Goal: Task Accomplishment & Management: Manage account settings

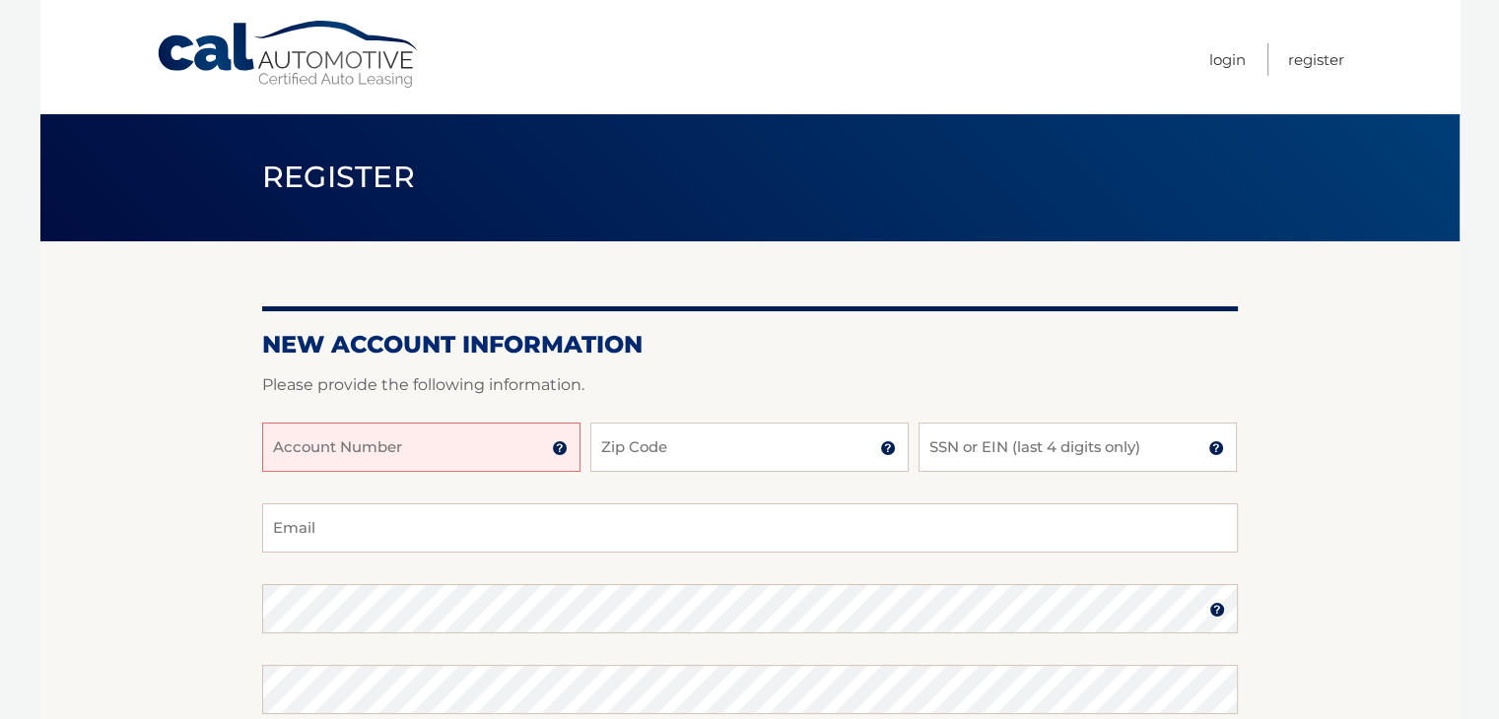
click at [556, 451] on img at bounding box center [560, 448] width 16 height 16
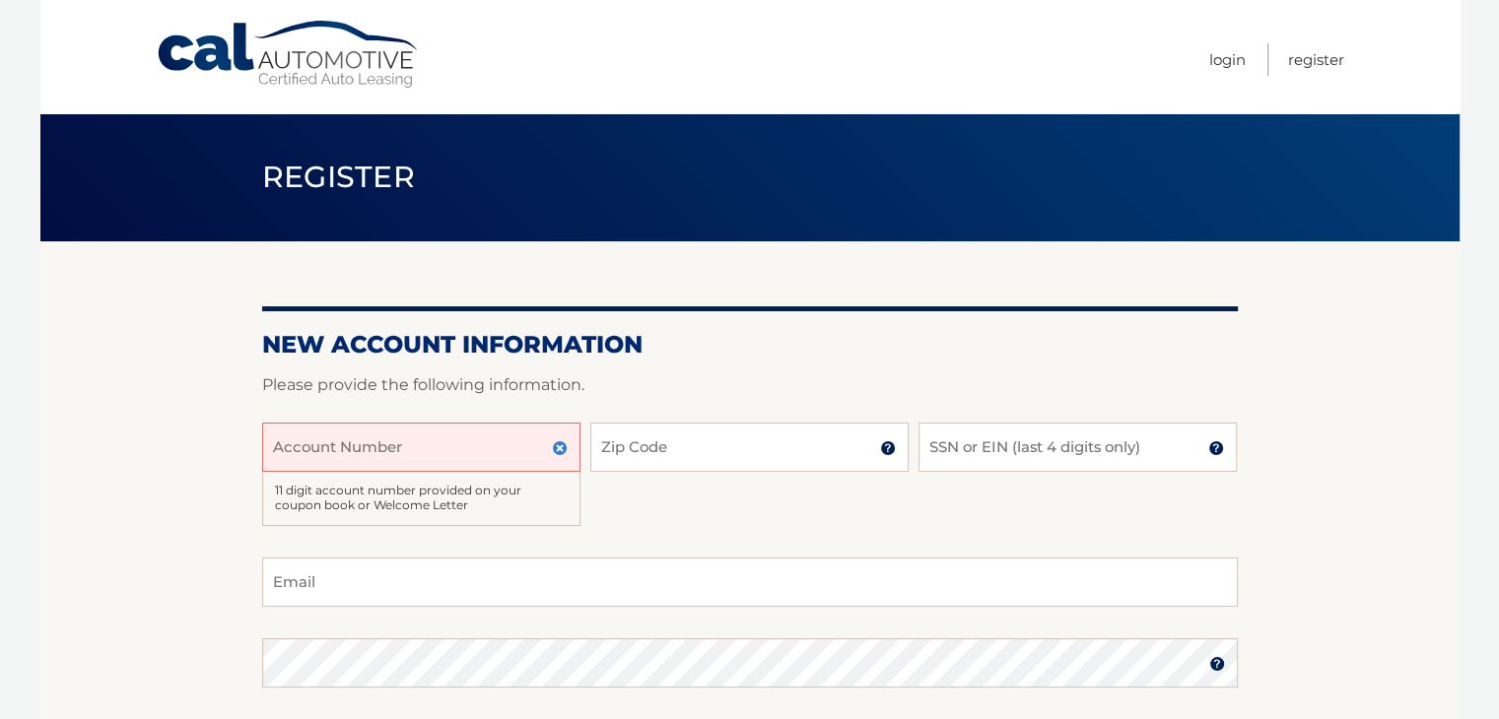
click at [374, 440] on input "Account Number" at bounding box center [421, 447] width 318 height 49
type input "44455995461"
click at [654, 457] on input "Zip Code" at bounding box center [749, 447] width 318 height 49
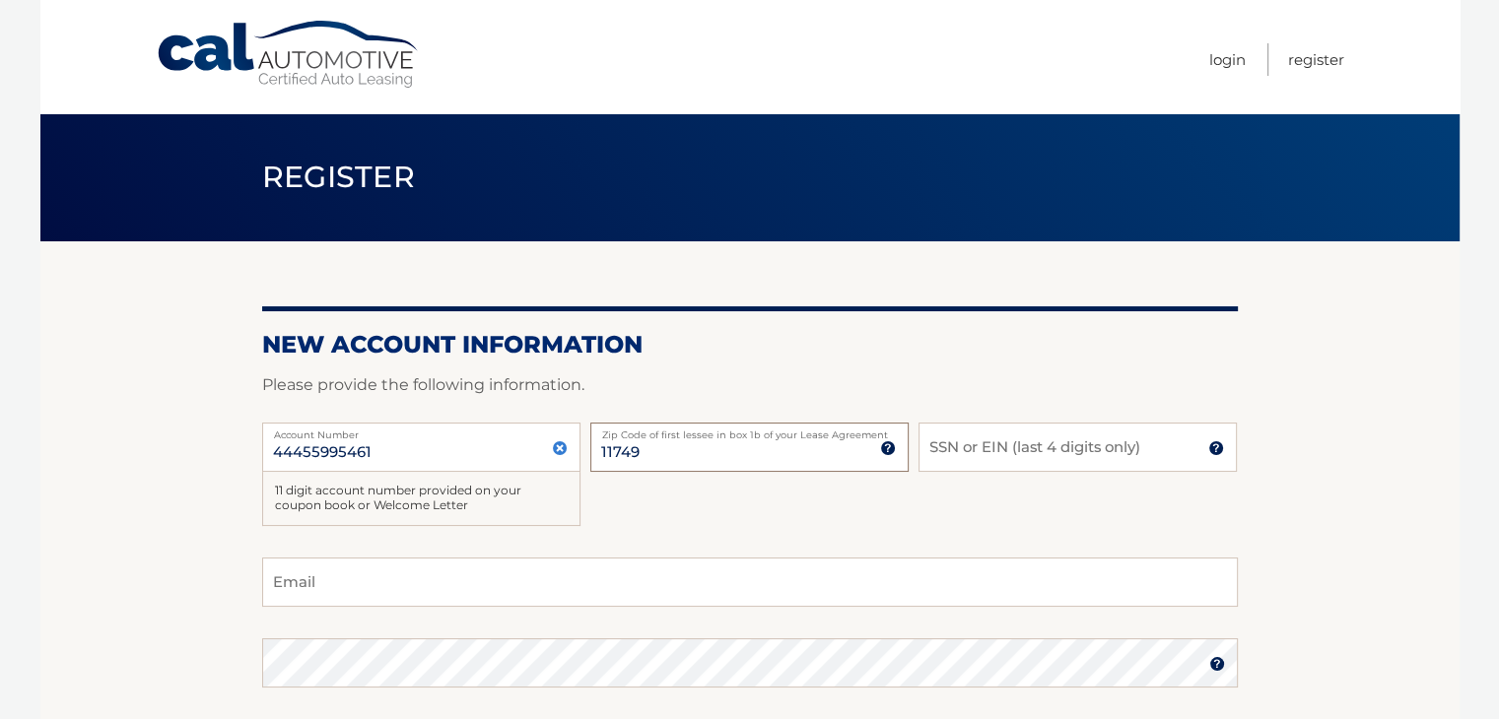
type input "11749"
click at [972, 447] on input "SSN or EIN (last 4 digits only)" at bounding box center [1077, 447] width 318 height 49
type input "9563"
click at [312, 574] on input "Email" at bounding box center [750, 582] width 976 height 49
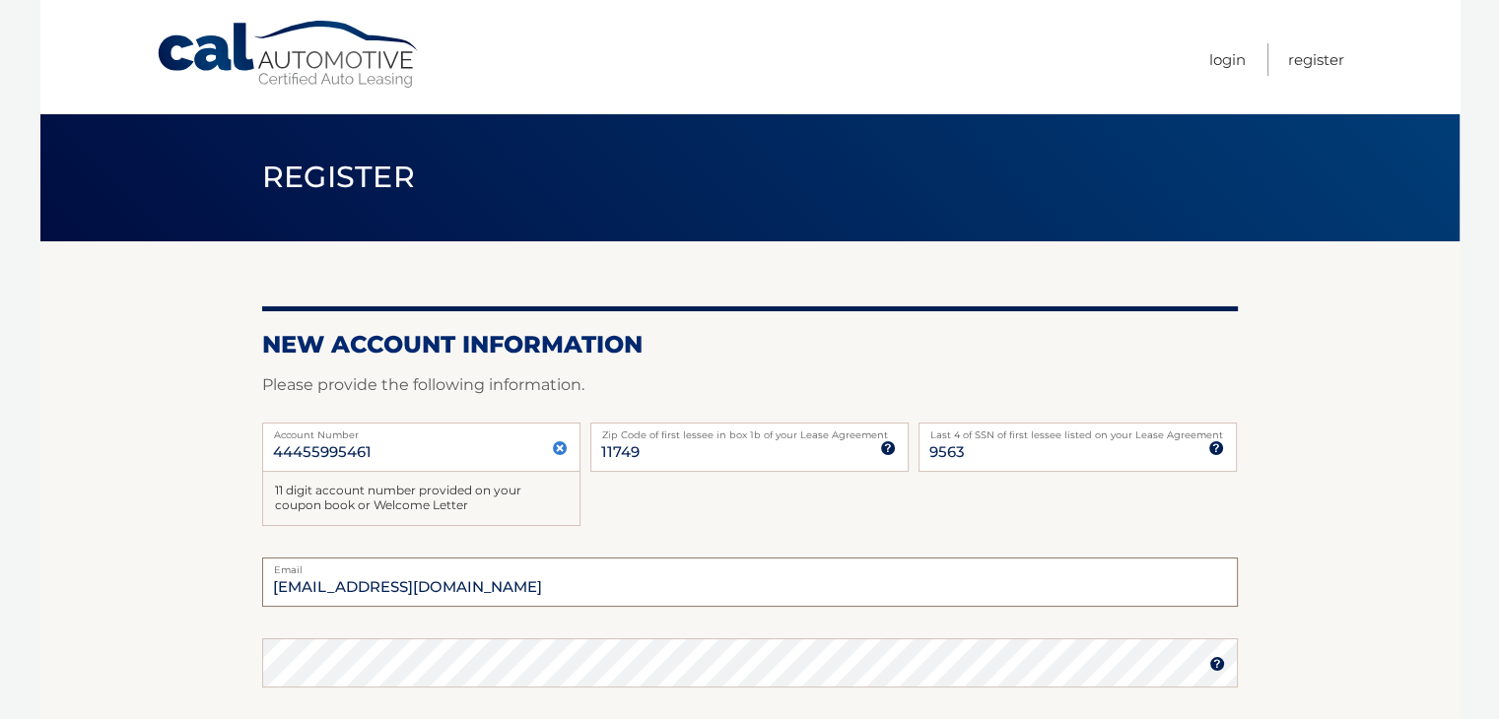
type input "1chiquita@gmail.com"
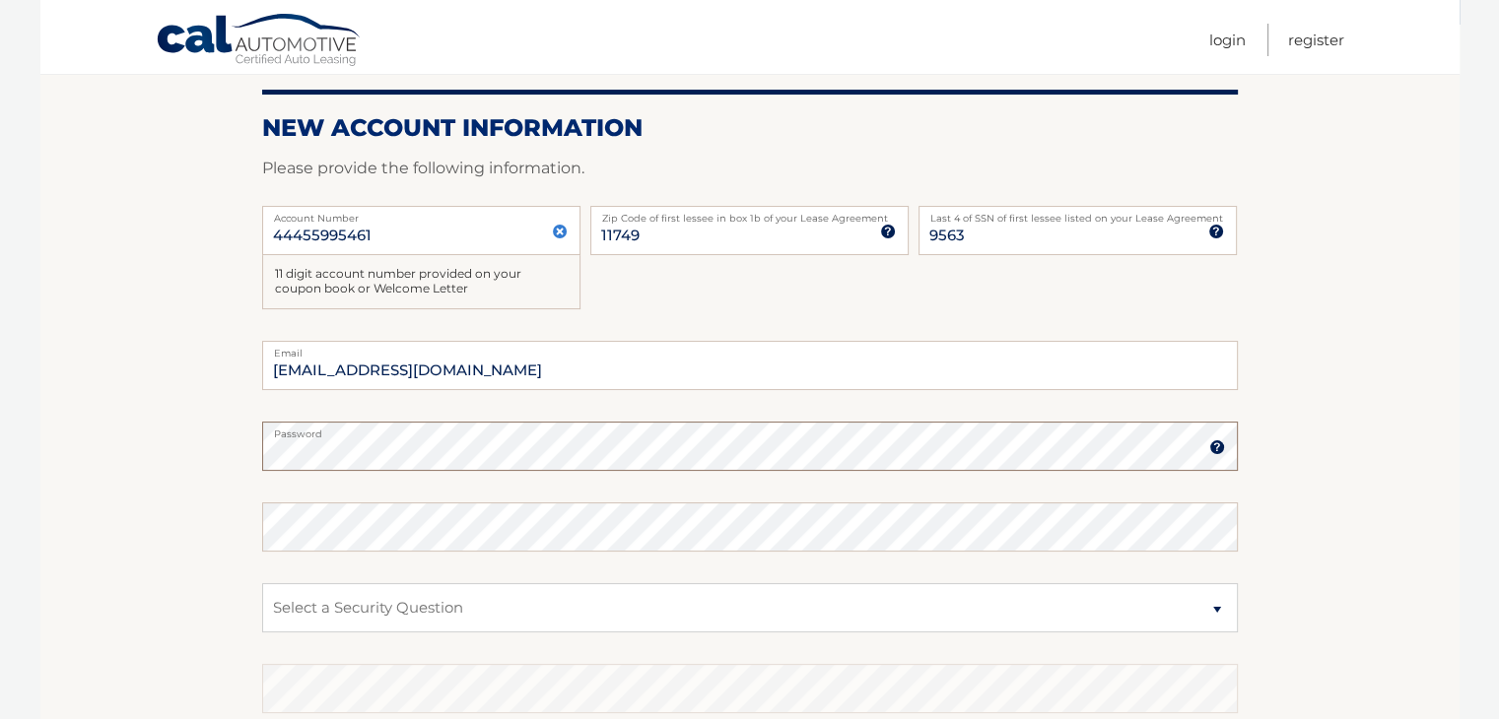
scroll to position [224, 0]
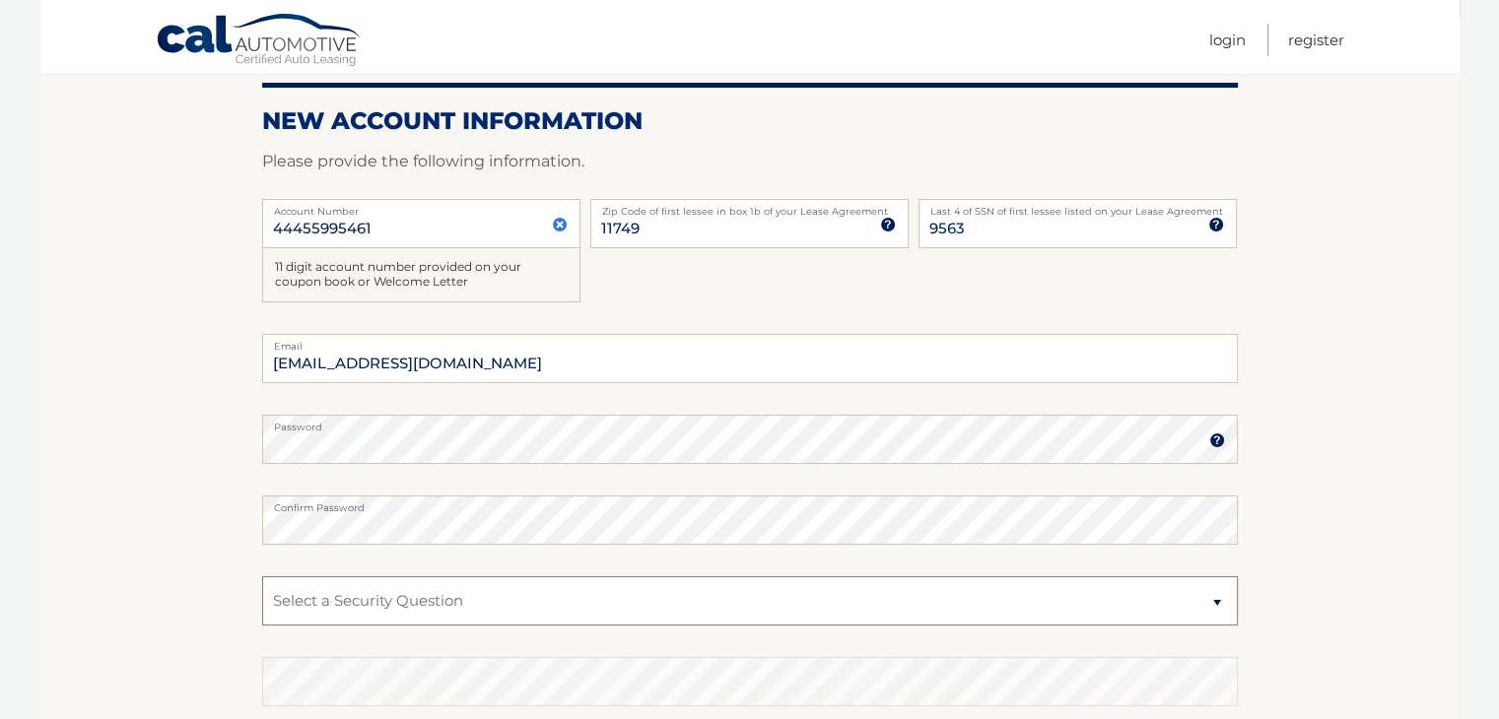
click at [1214, 600] on select "Select a Security Question What was the name of your elementary school? What is…" at bounding box center [750, 600] width 976 height 49
select select "4"
click at [262, 576] on select "Select a Security Question What was the name of your elementary school? What is…" at bounding box center [750, 600] width 976 height 49
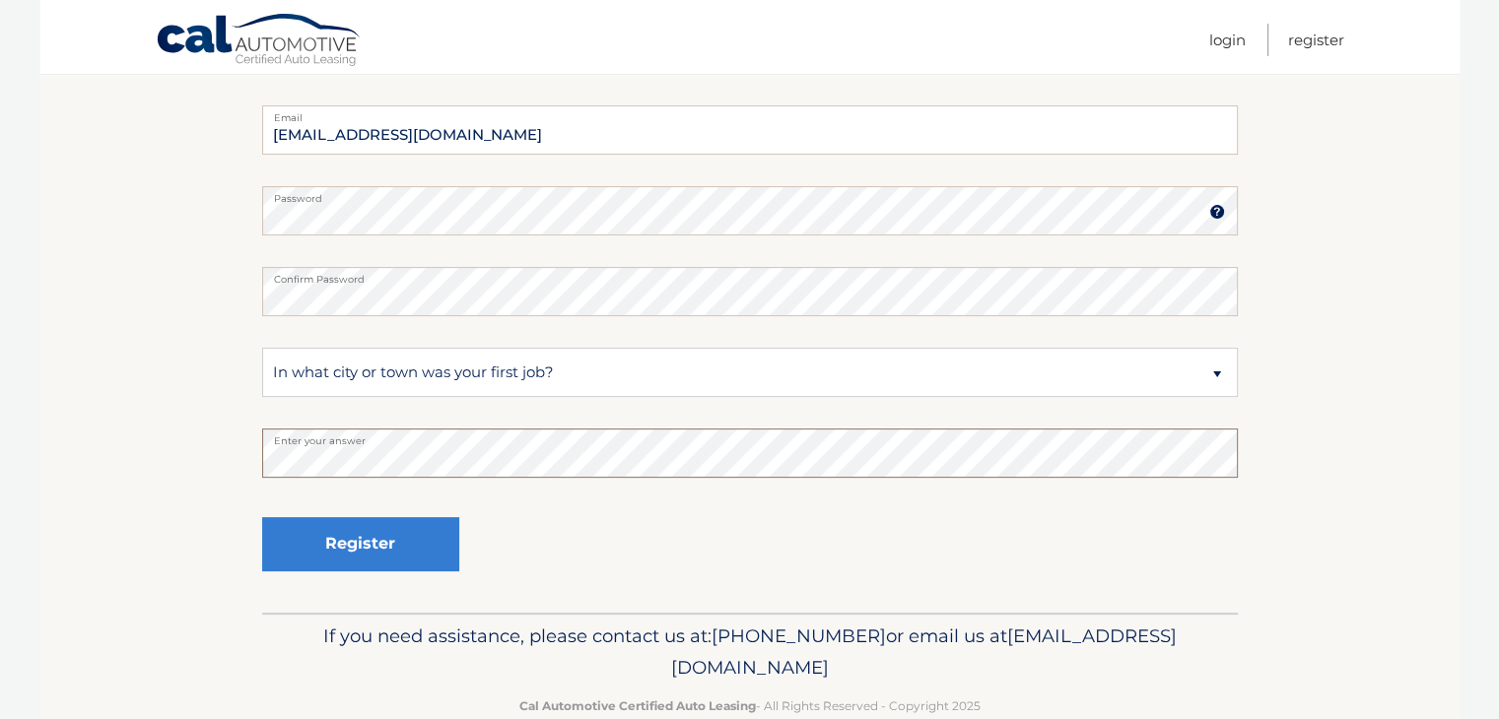
scroll to position [459, 0]
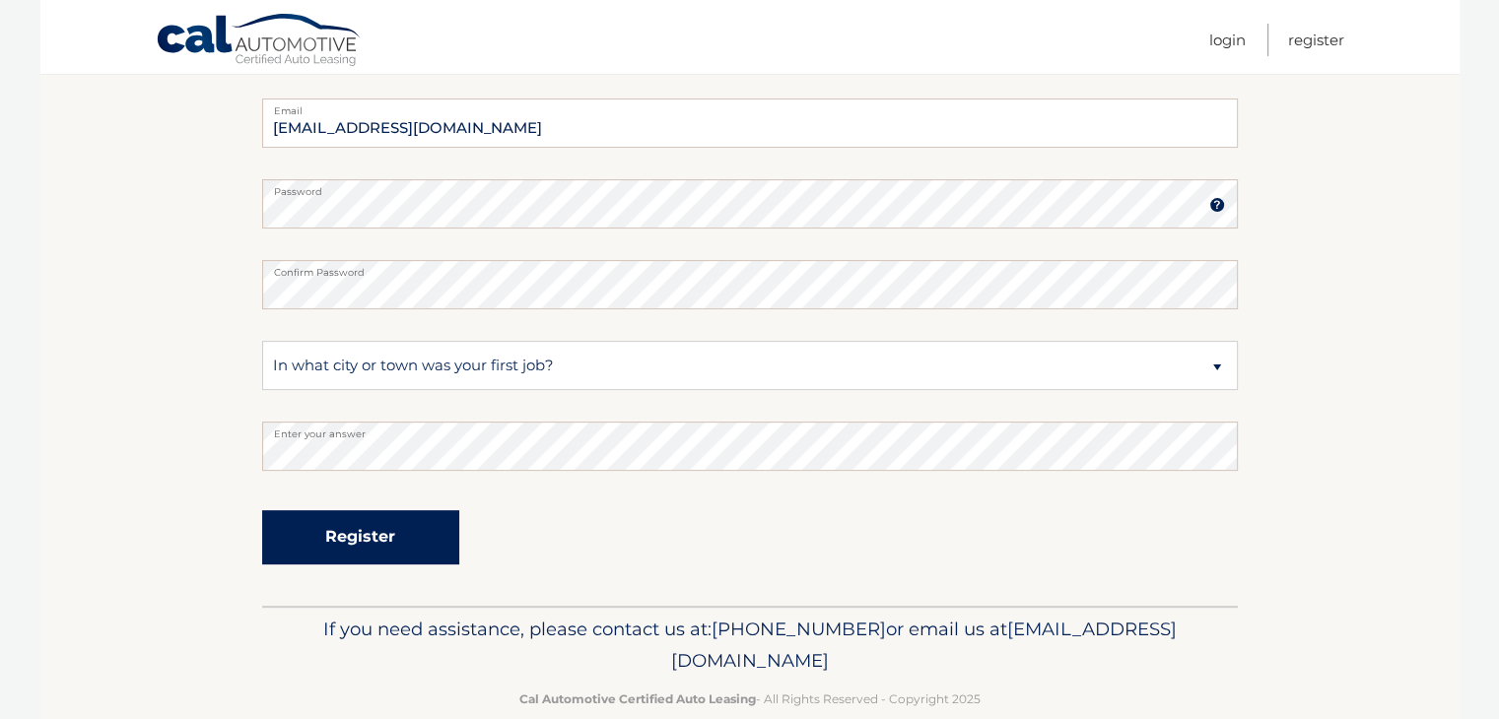
click at [382, 533] on button "Register" at bounding box center [360, 537] width 197 height 54
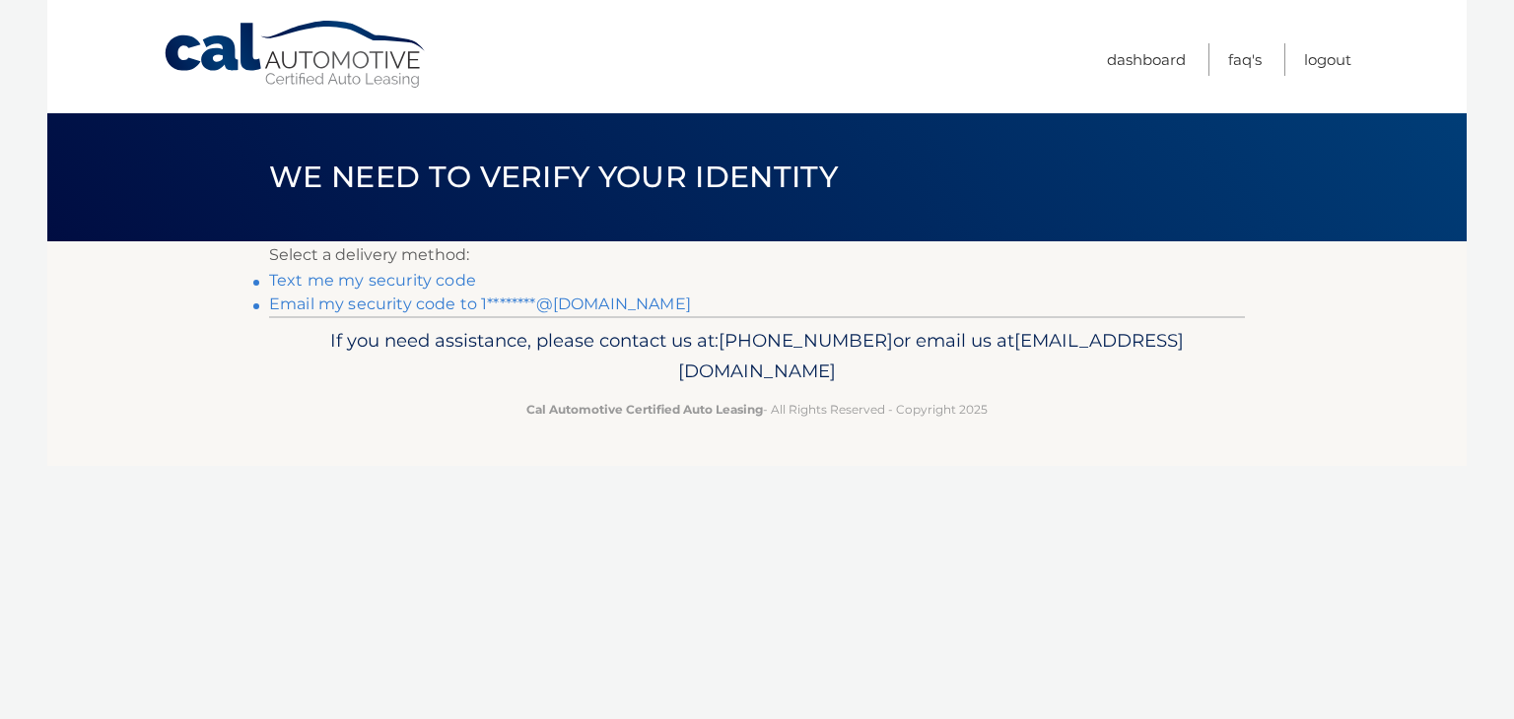
click at [327, 303] on link "Email my security code to 1********@[DOMAIN_NAME]" at bounding box center [480, 304] width 422 height 19
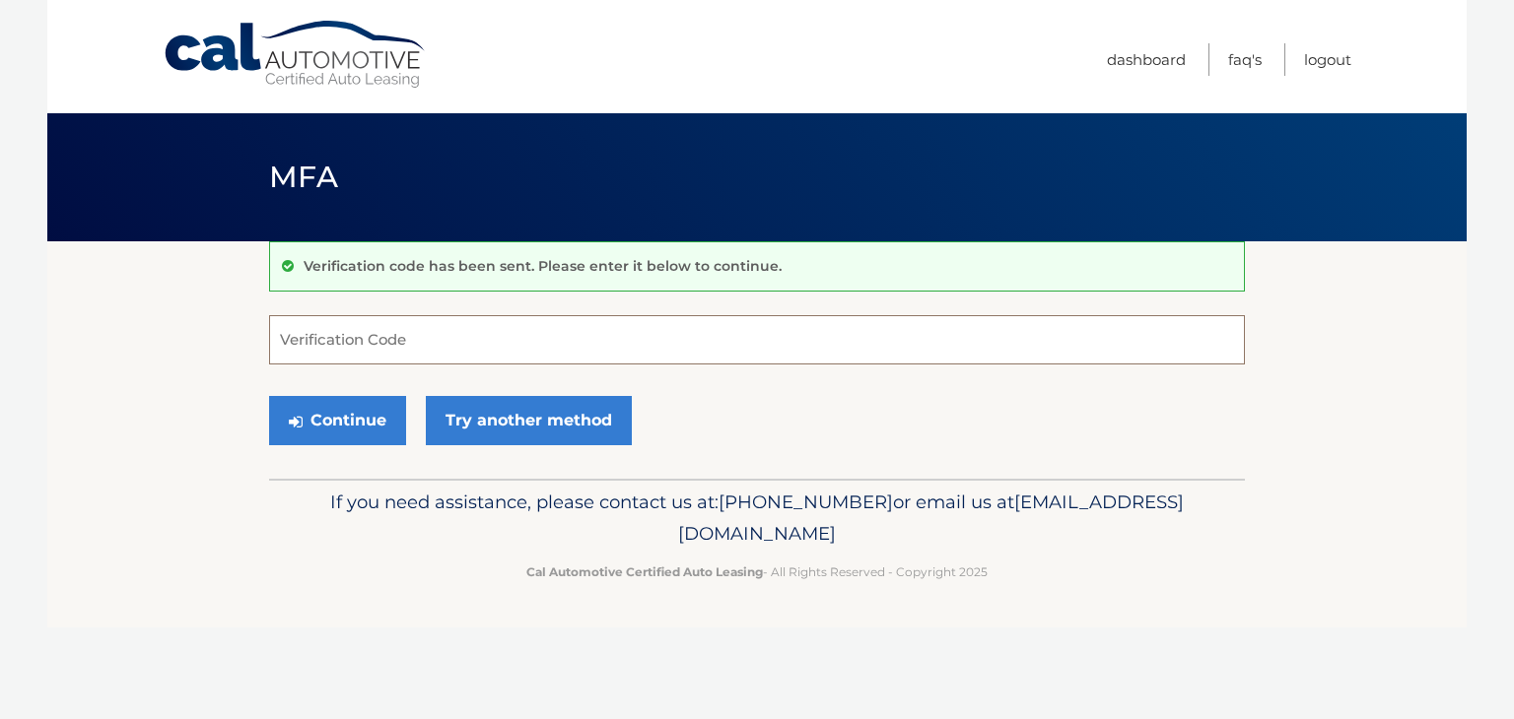
click at [331, 337] on input "Verification Code" at bounding box center [757, 339] width 976 height 49
type input "184835"
click at [330, 414] on button "Continue" at bounding box center [337, 420] width 137 height 49
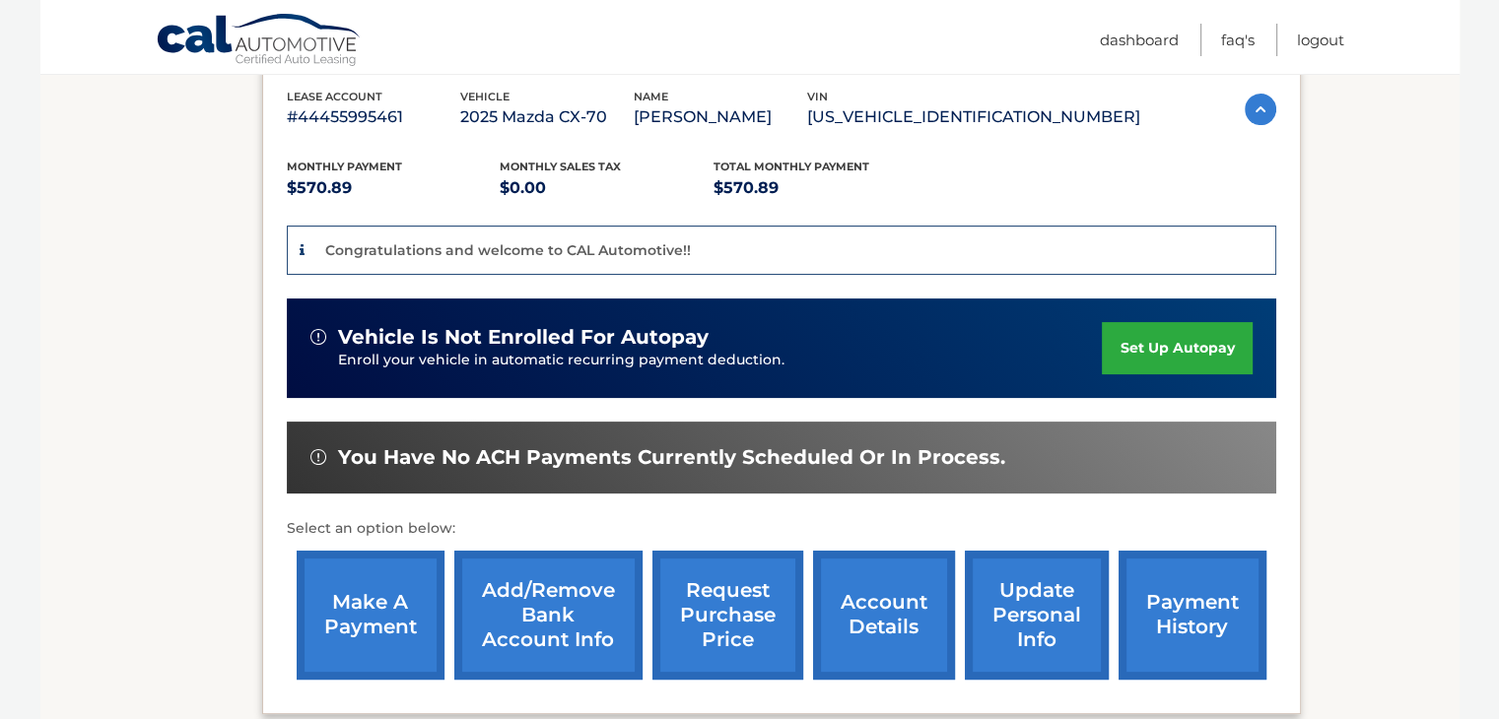
scroll to position [355, 0]
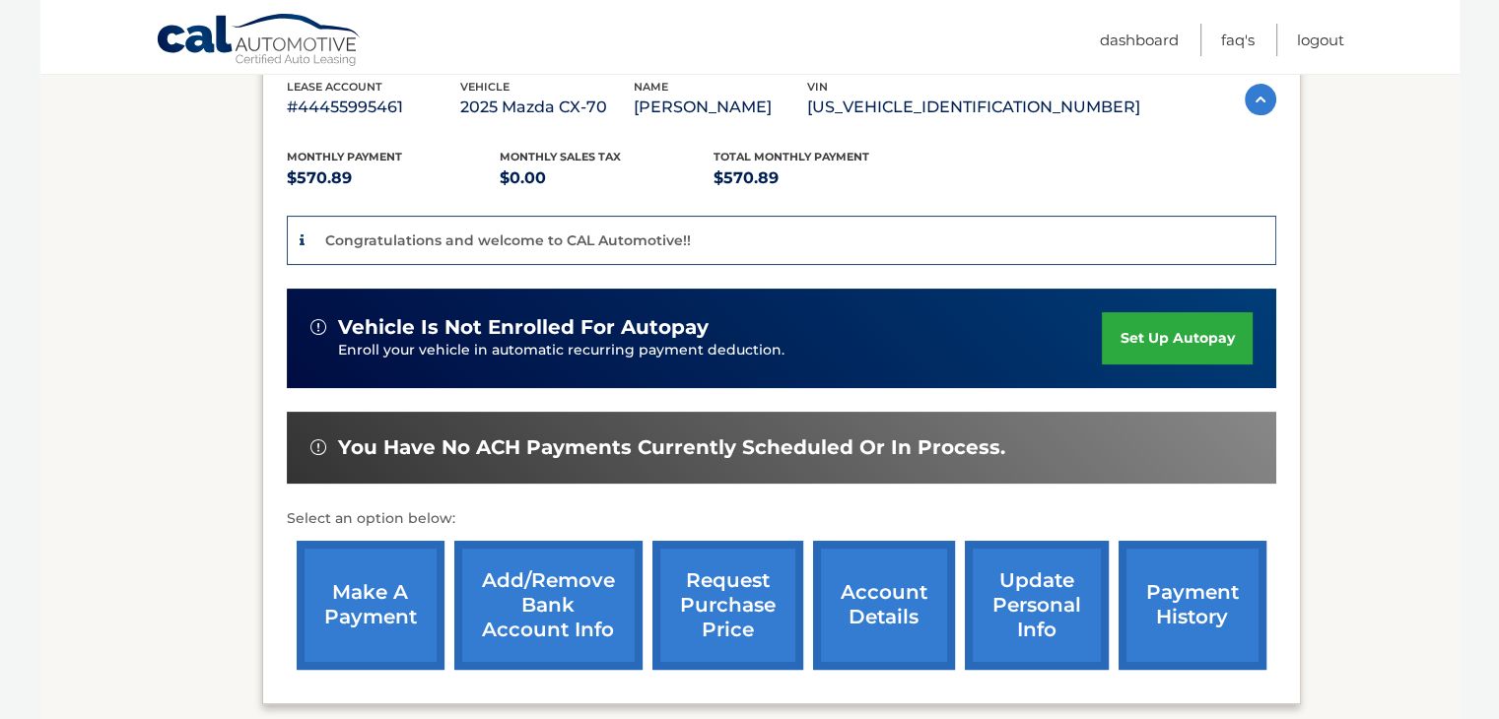
click at [1173, 341] on link "set up autopay" at bounding box center [1177, 338] width 150 height 52
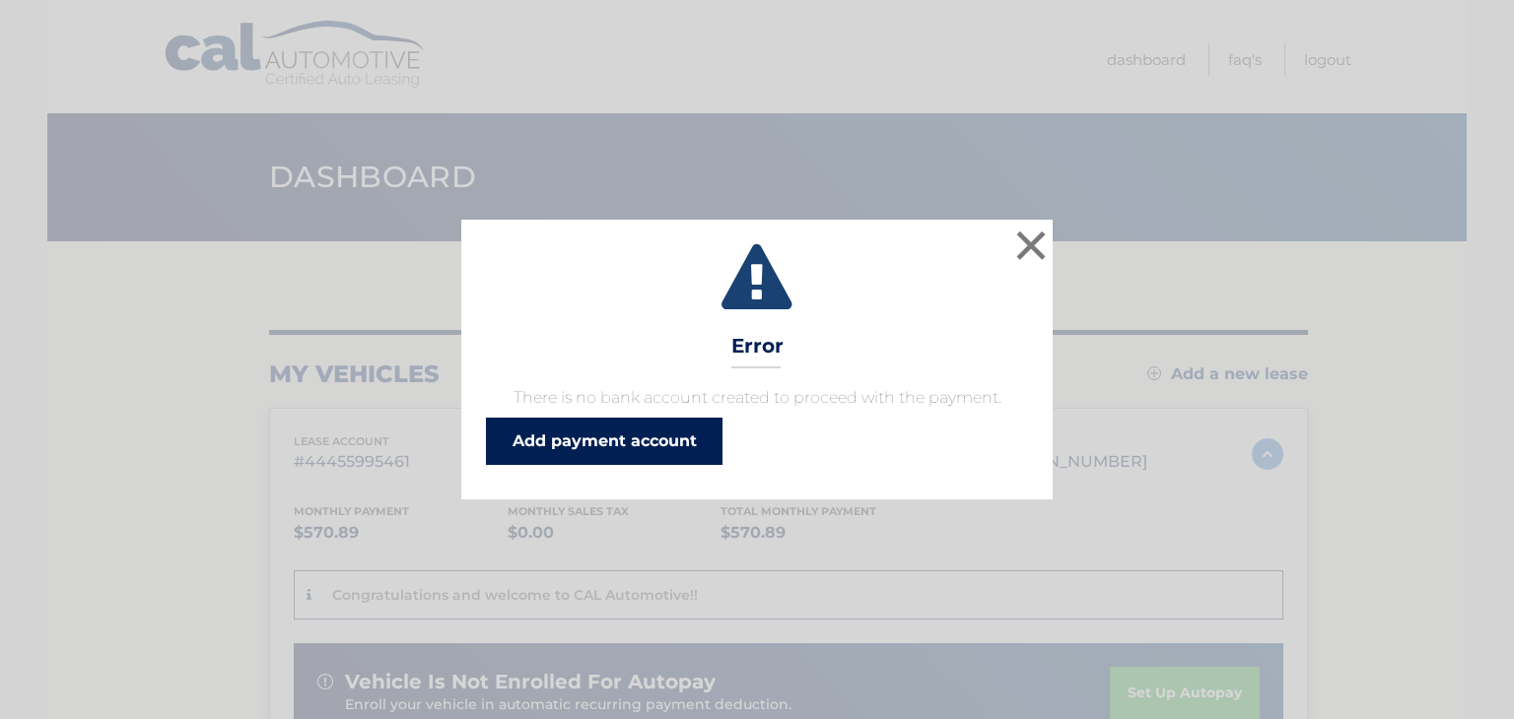
click at [646, 435] on link "Add payment account" at bounding box center [604, 441] width 236 height 47
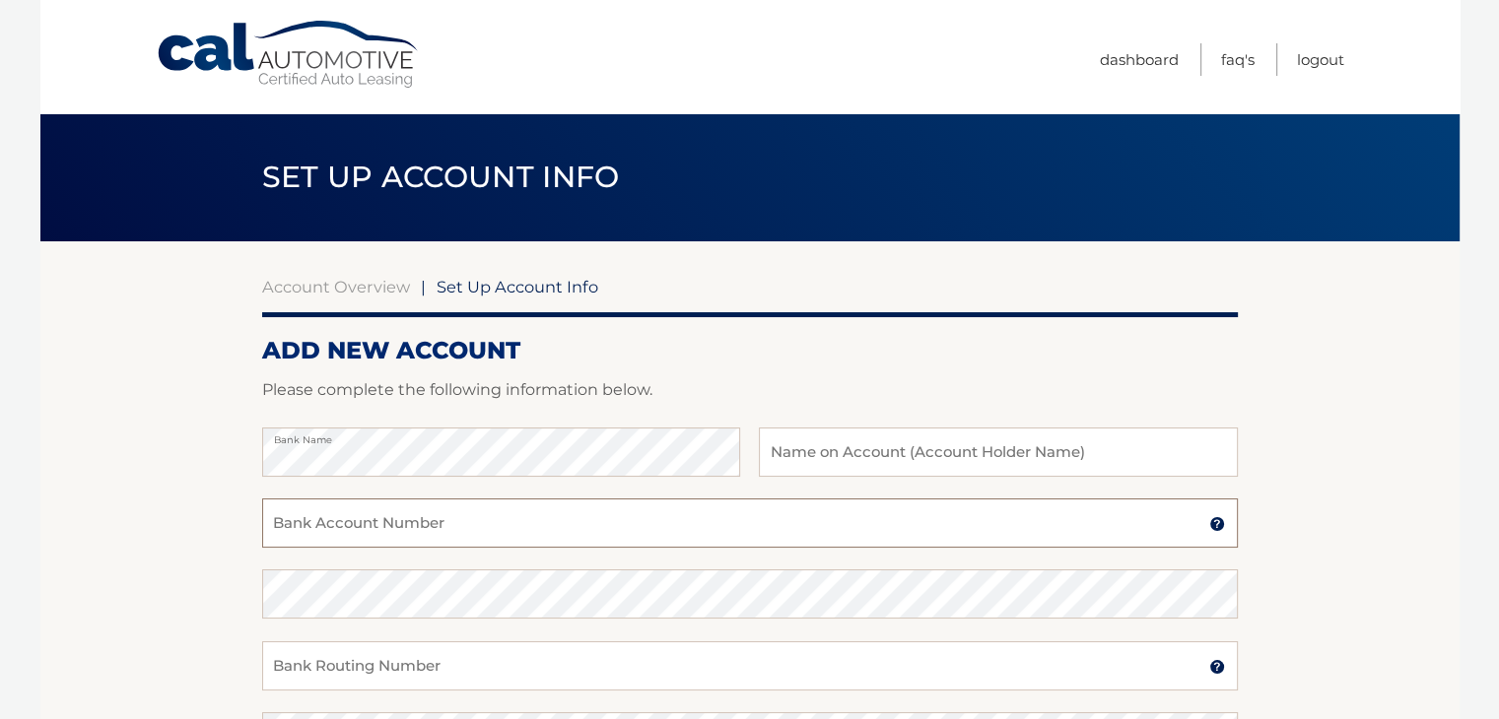
click at [357, 521] on input "Bank Account Number" at bounding box center [750, 523] width 976 height 49
click at [787, 453] on input "text" at bounding box center [998, 452] width 478 height 49
type input "[PERSON_NAME] and [PERSON_NAME]"
click at [385, 533] on input "Bank Account Number" at bounding box center [750, 523] width 976 height 49
type input "0009979099851"
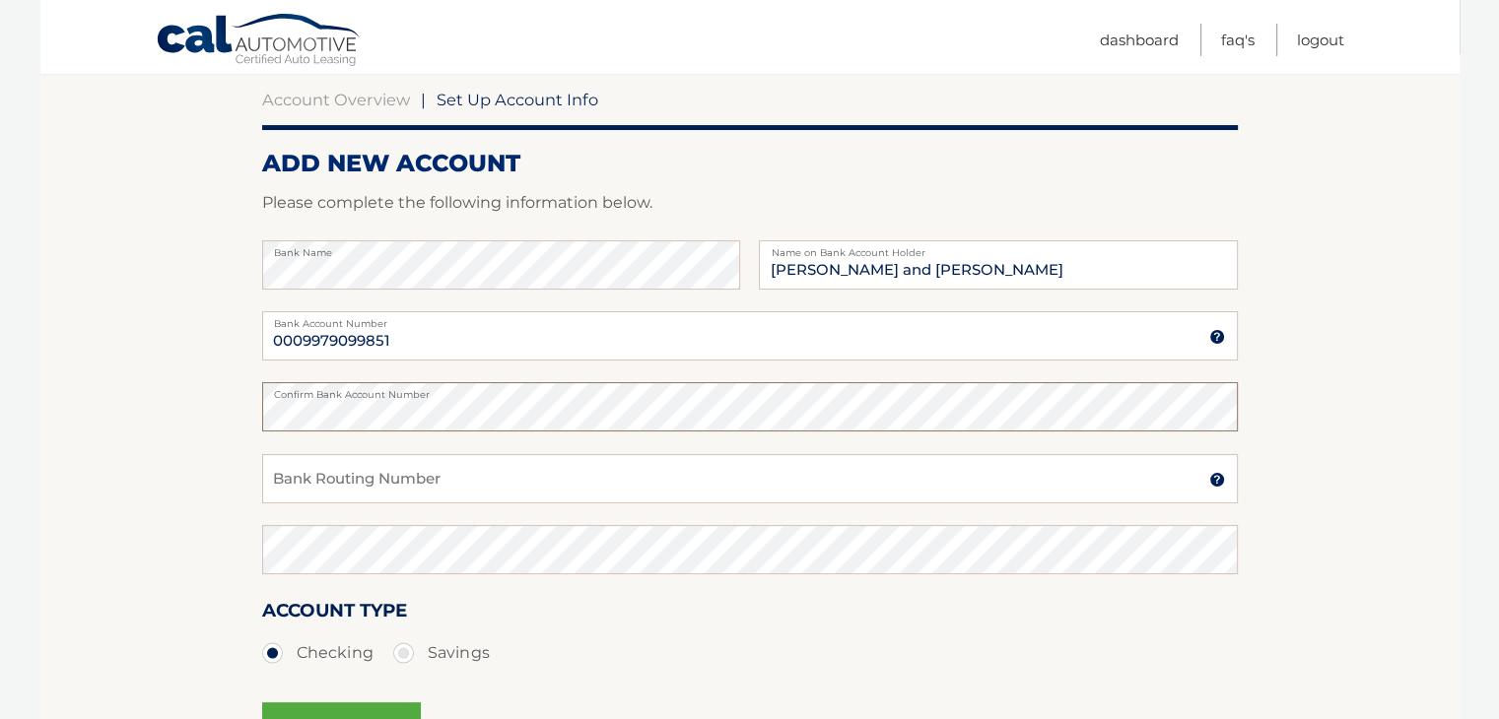
scroll to position [210, 0]
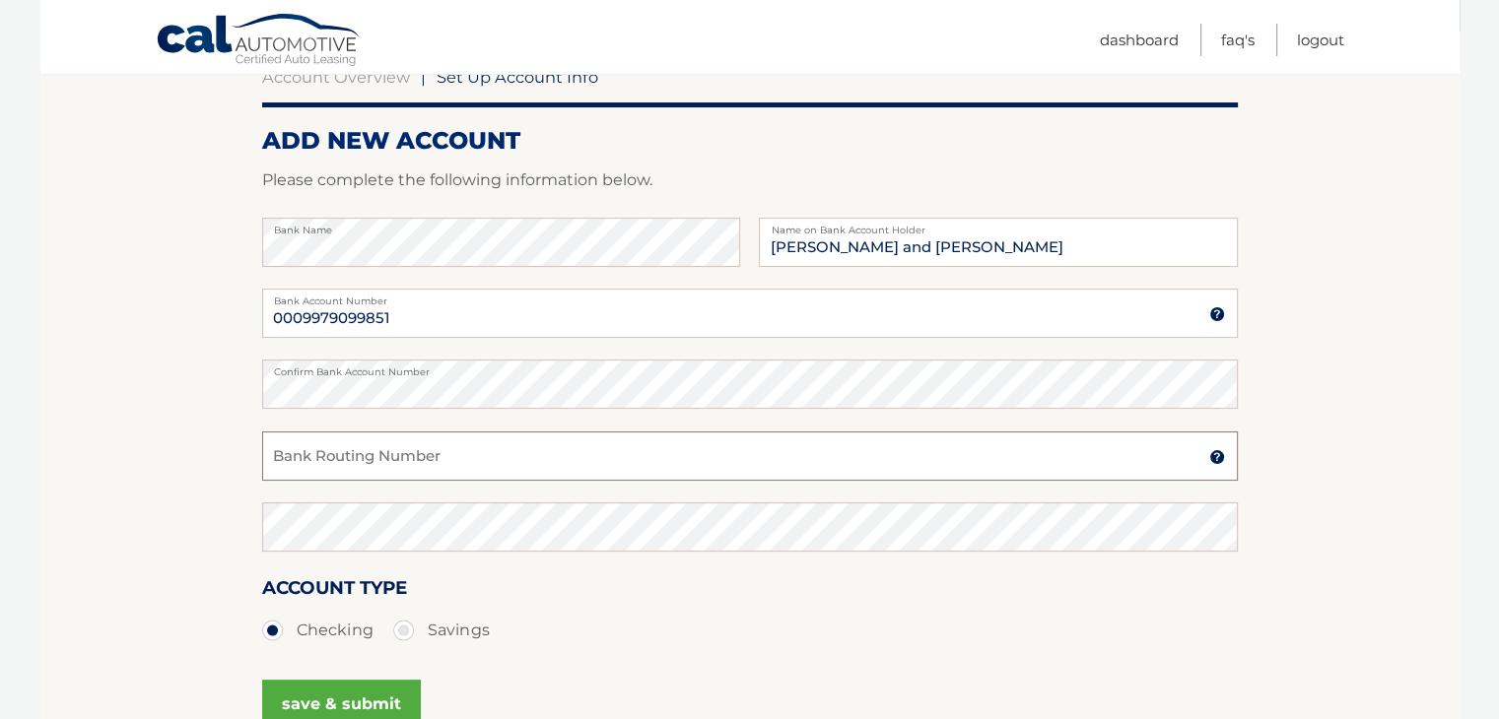
click at [344, 439] on input "Bank Routing Number" at bounding box center [750, 456] width 976 height 49
type input "221473652"
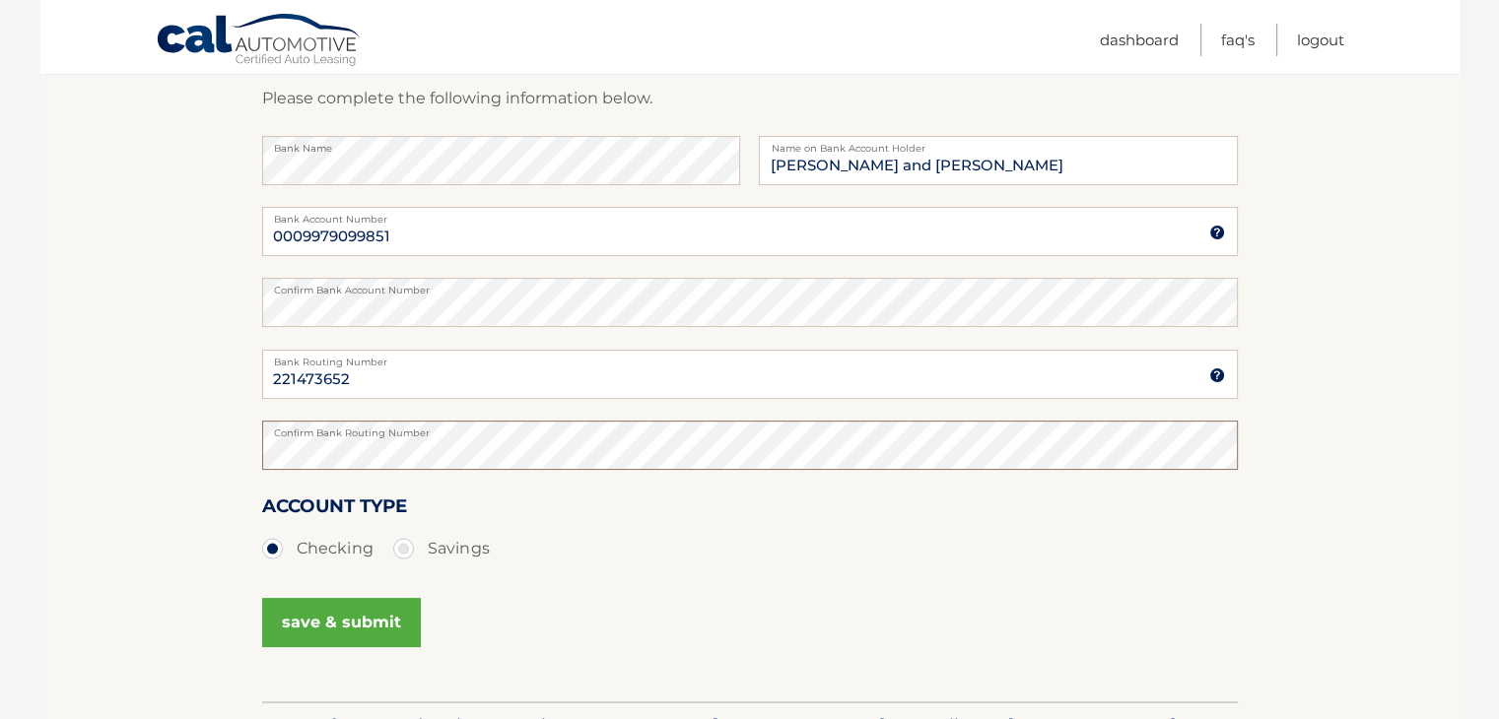
scroll to position [328, 0]
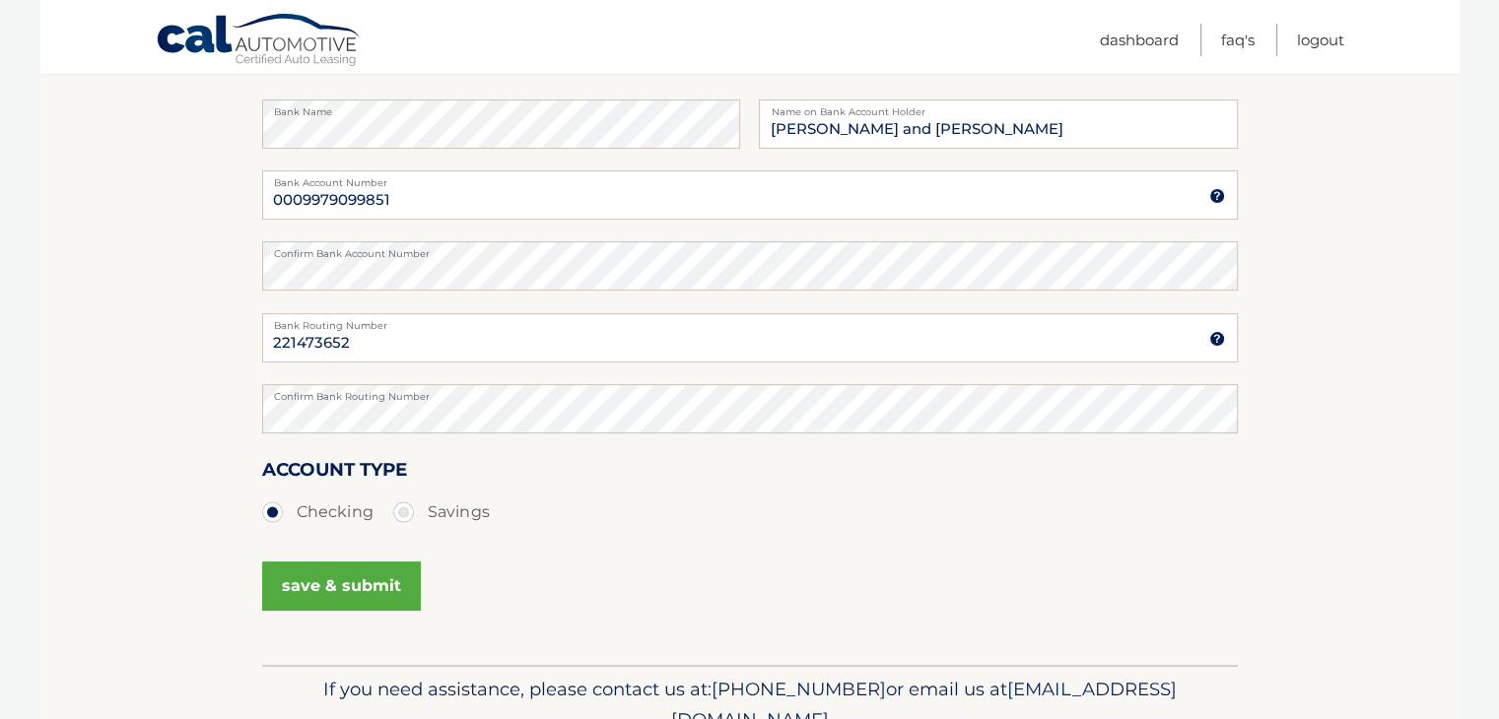
click at [333, 578] on button "save & submit" at bounding box center [341, 586] width 159 height 49
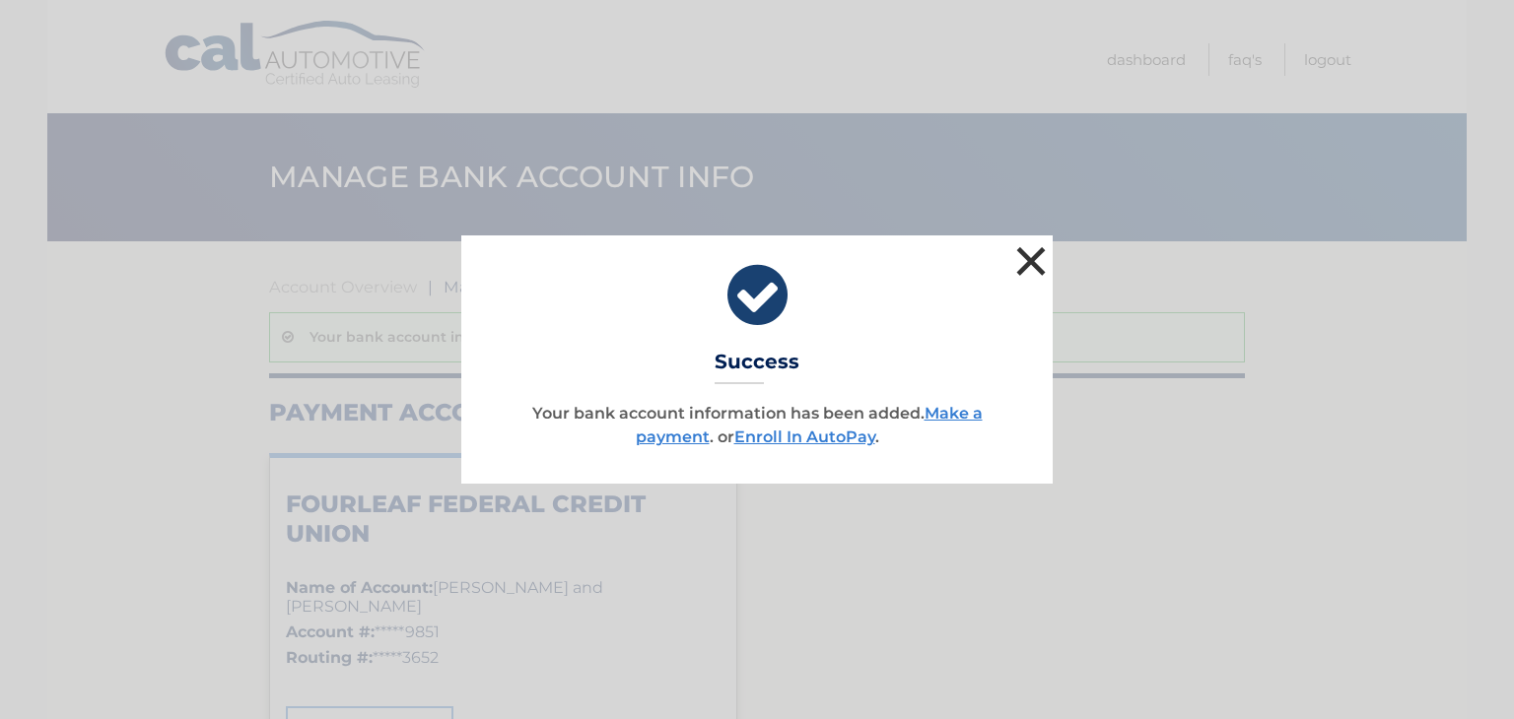
click at [1036, 252] on button "×" at bounding box center [1030, 260] width 39 height 39
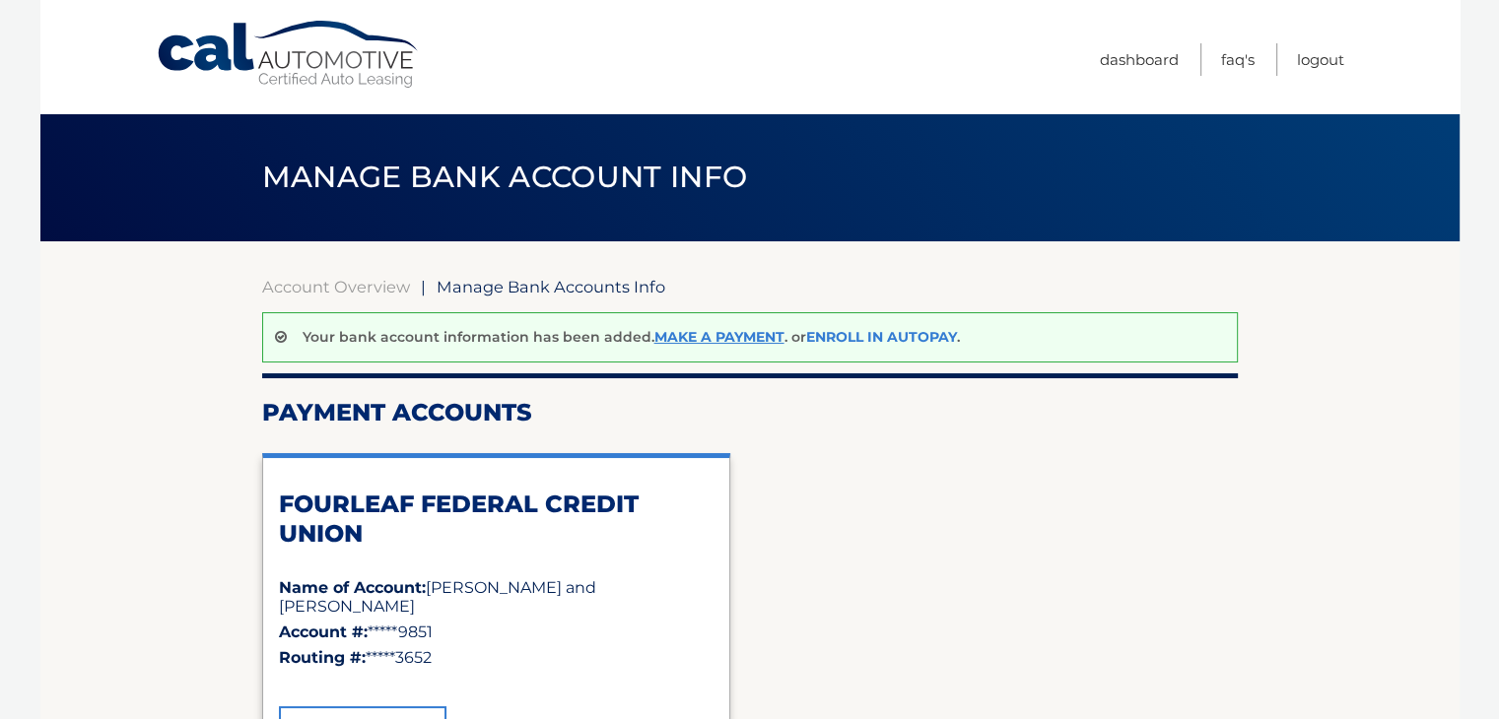
click at [867, 332] on link "Enroll In AutoPay" at bounding box center [881, 337] width 151 height 18
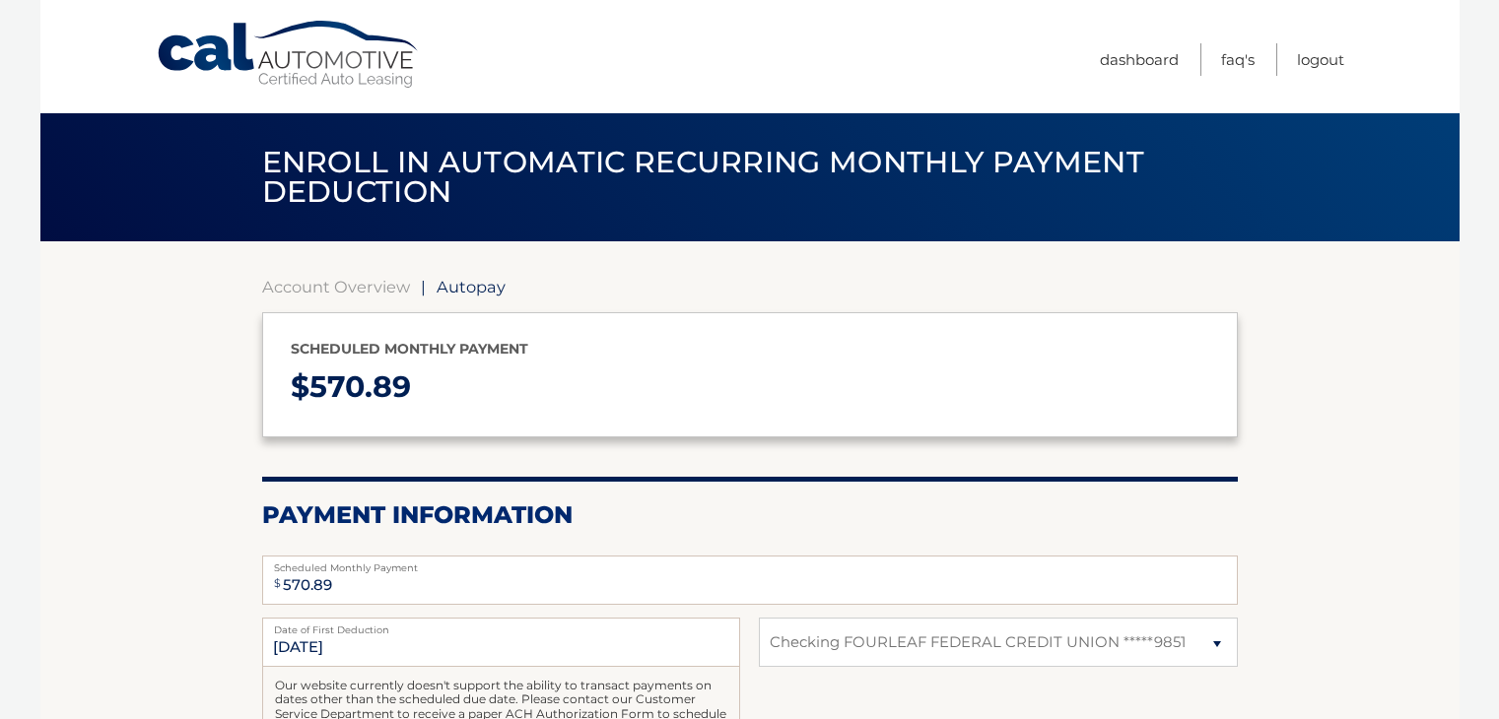
select select "MzJhNzIxYzMtNWJkZS00YTk1LWEwNGYtZmJjNzkyNGM0NWM0"
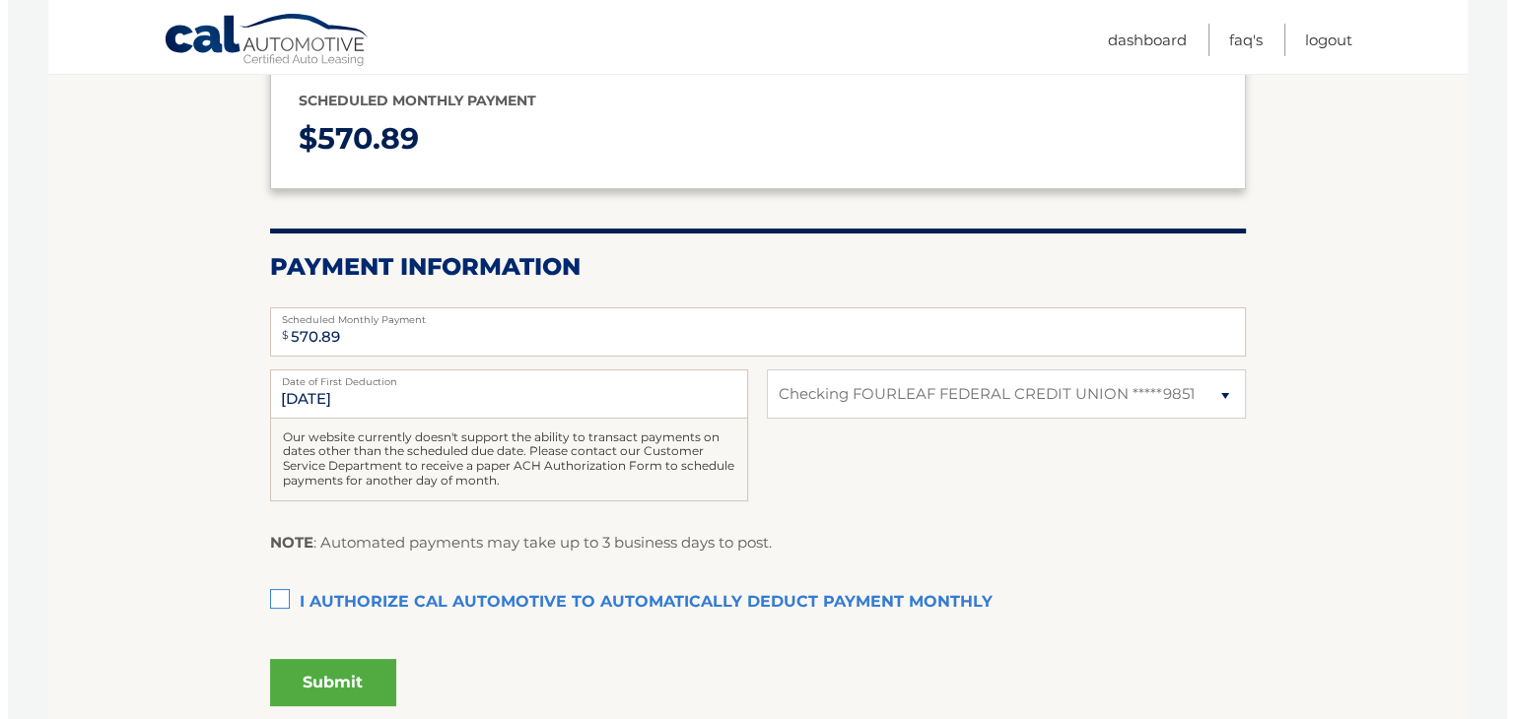
scroll to position [276, 0]
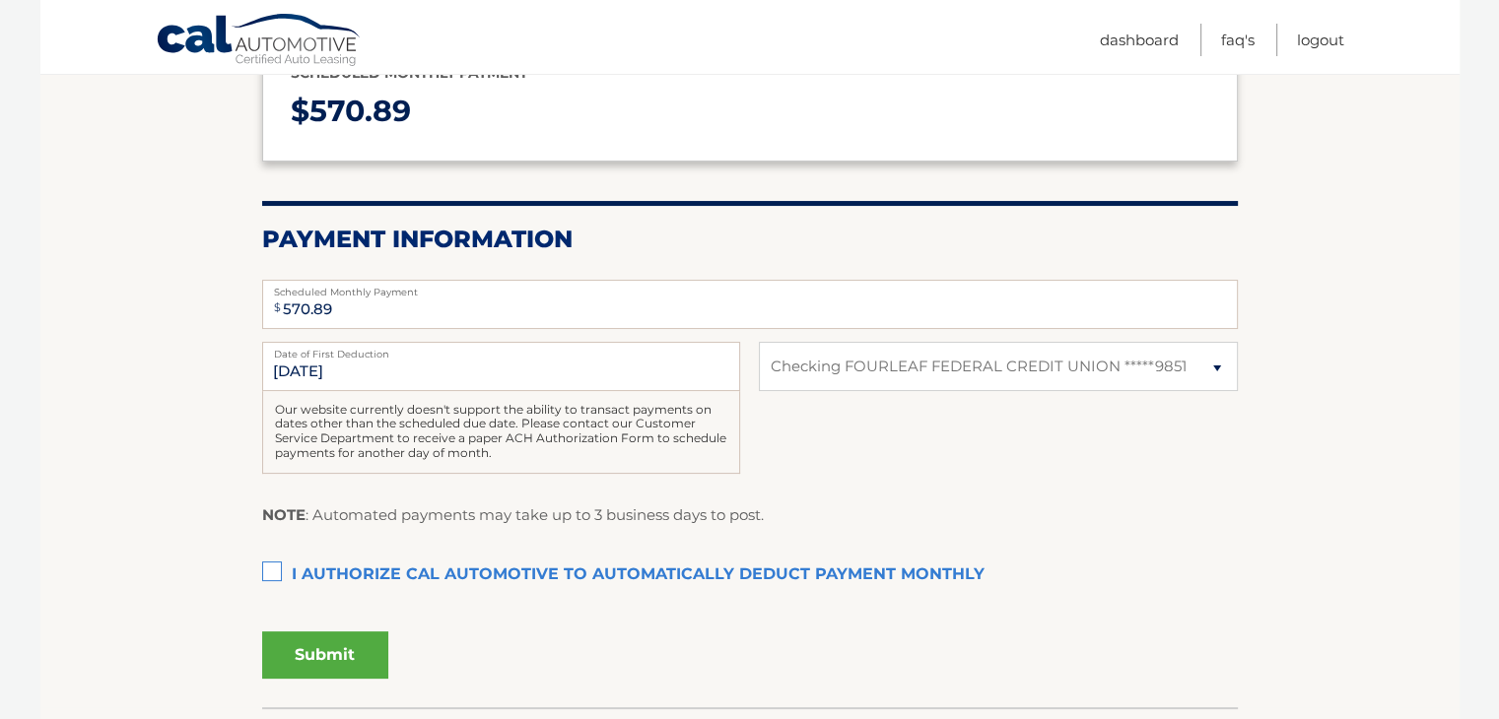
click at [276, 568] on label "I authorize cal automotive to automatically deduct payment monthly This checkbo…" at bounding box center [750, 575] width 976 height 39
click at [0, 0] on input "I authorize cal automotive to automatically deduct payment monthly This checkbo…" at bounding box center [0, 0] width 0 height 0
click at [321, 645] on button "Submit" at bounding box center [325, 655] width 126 height 47
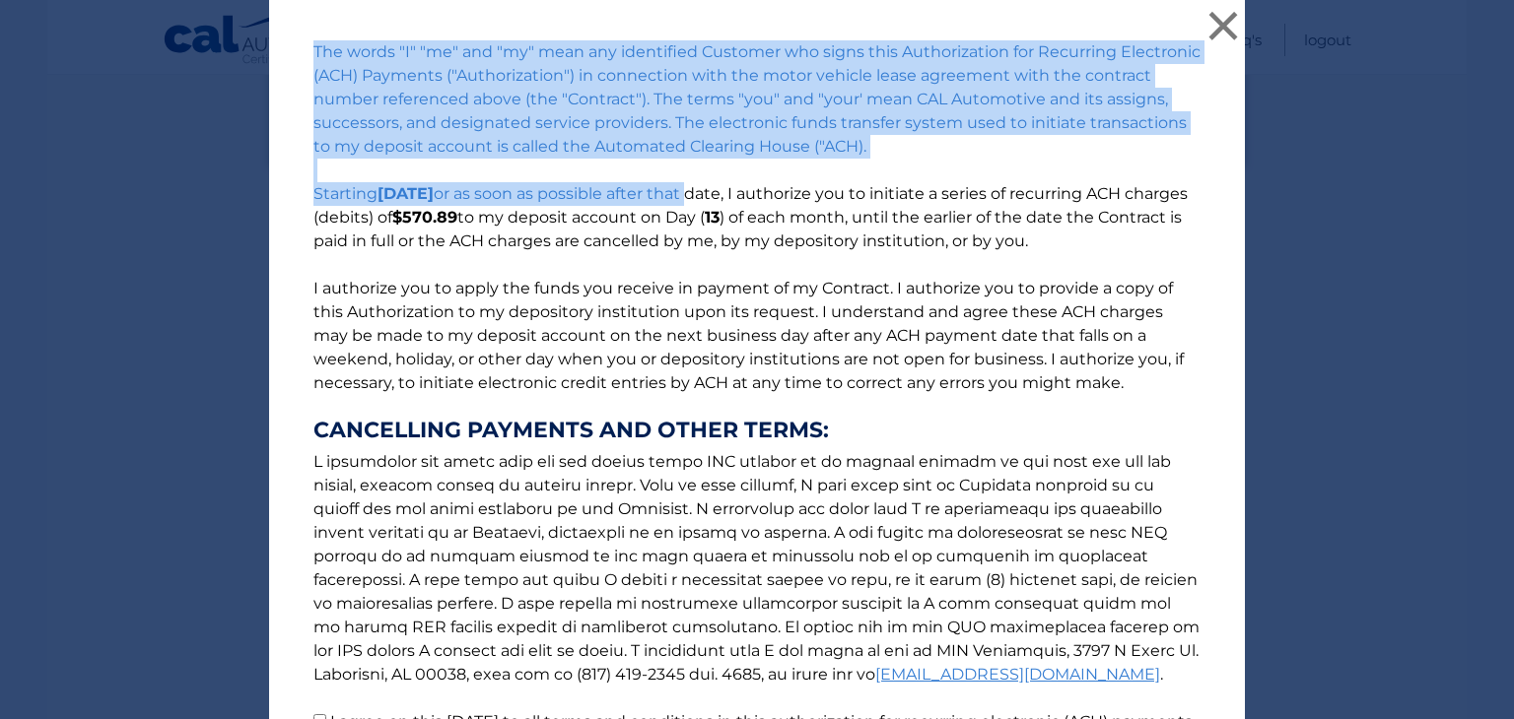
drag, startPoint x: 691, startPoint y: 189, endPoint x: 887, endPoint y: 168, distance: 197.3
click at [887, 168] on p "The words "I" "me" and "my" mean any identified Customer who signs this Authori…" at bounding box center [757, 398] width 926 height 717
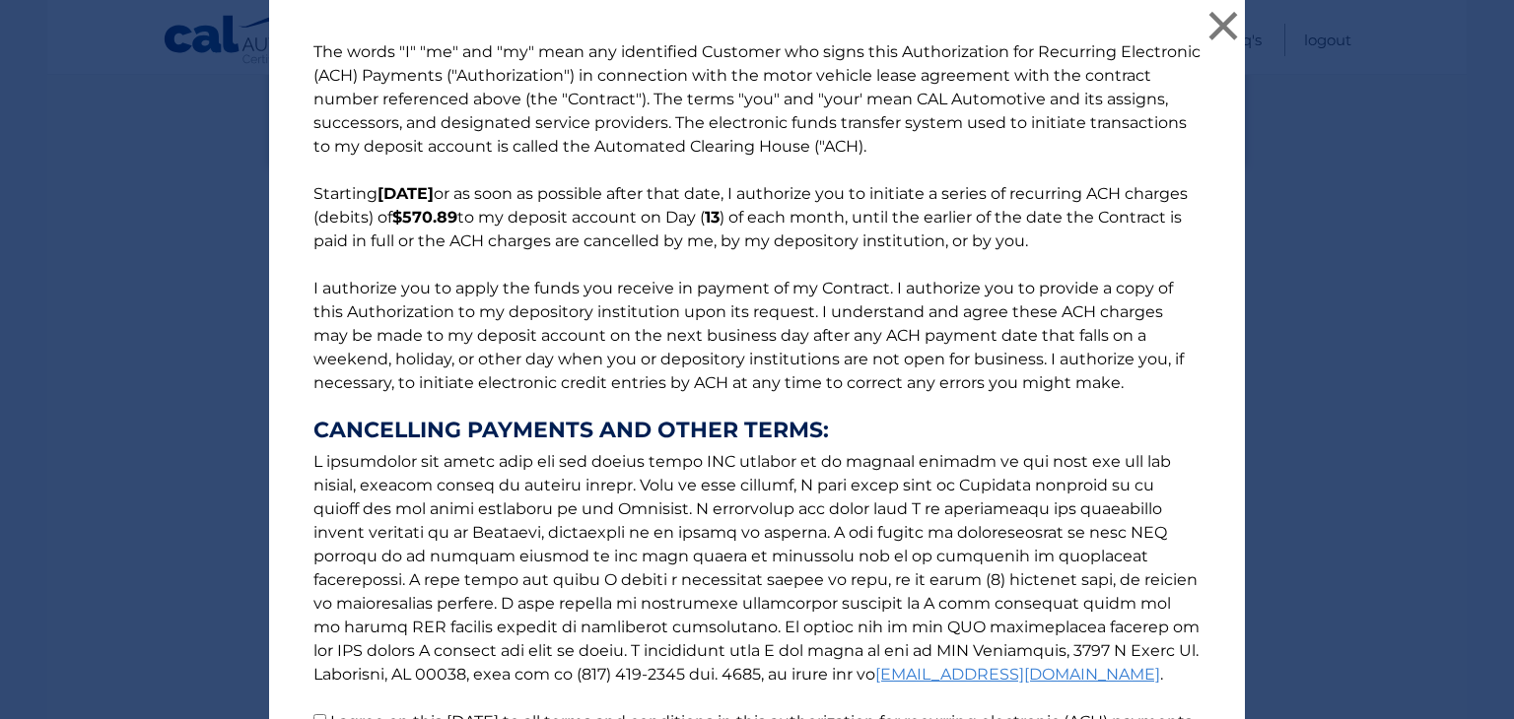
click at [1153, 155] on p "The words "I" "me" and "my" mean any identified Customer who signs this Authori…" at bounding box center [757, 398] width 926 height 717
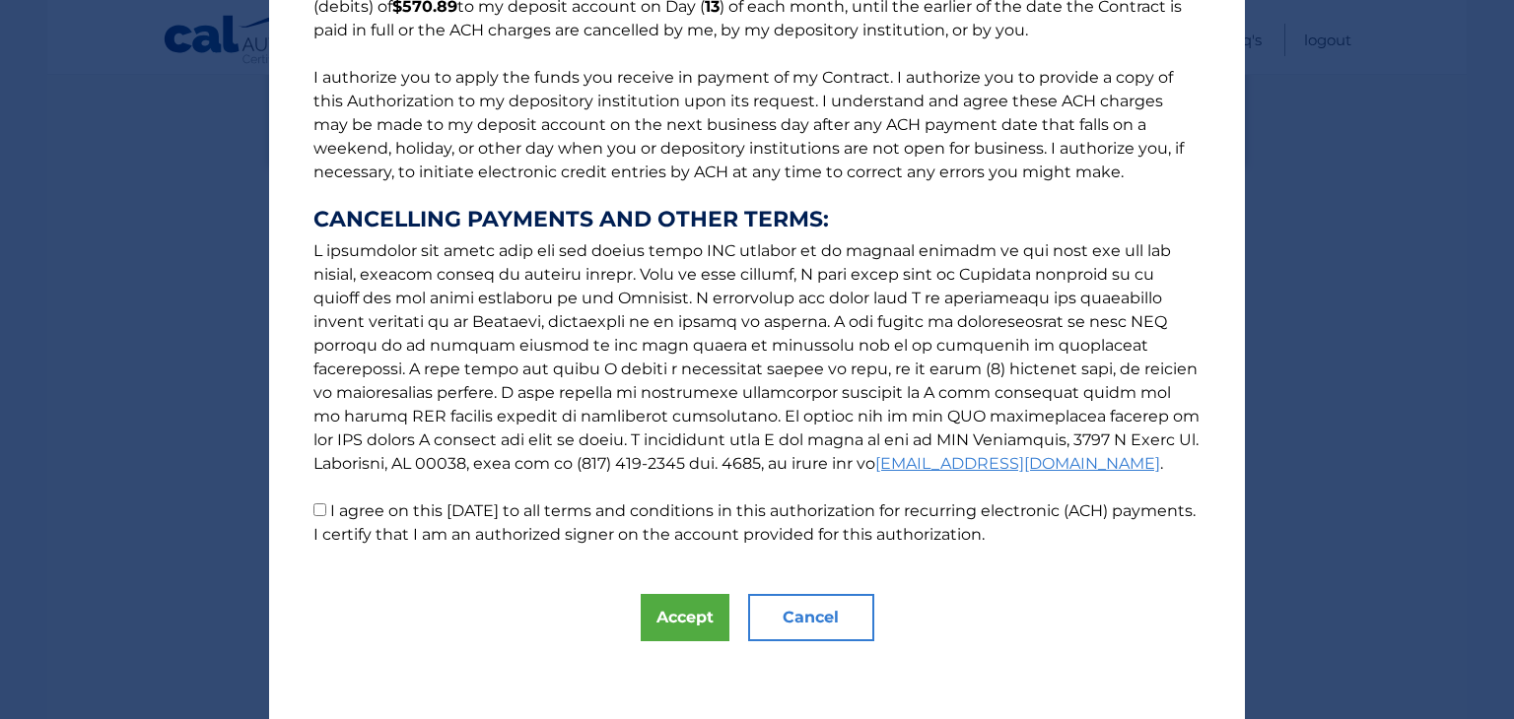
scroll to position [212, 0]
click at [313, 513] on input "I agree on this 09/08/2025 to all terms and conditions in this authorization fo…" at bounding box center [319, 509] width 13 height 13
checkbox input "true"
click at [692, 609] on button "Accept" at bounding box center [685, 616] width 89 height 47
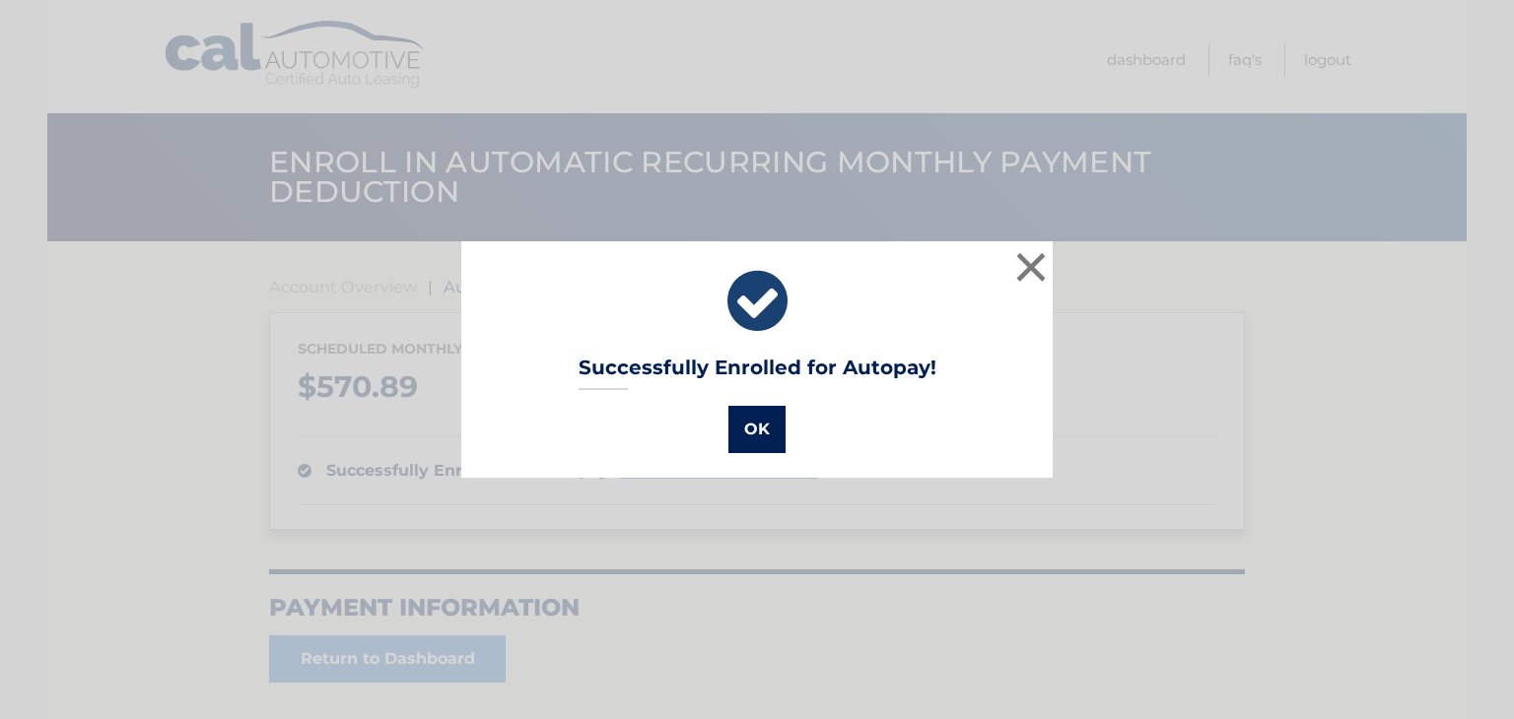
click at [745, 425] on button "OK" at bounding box center [756, 429] width 57 height 47
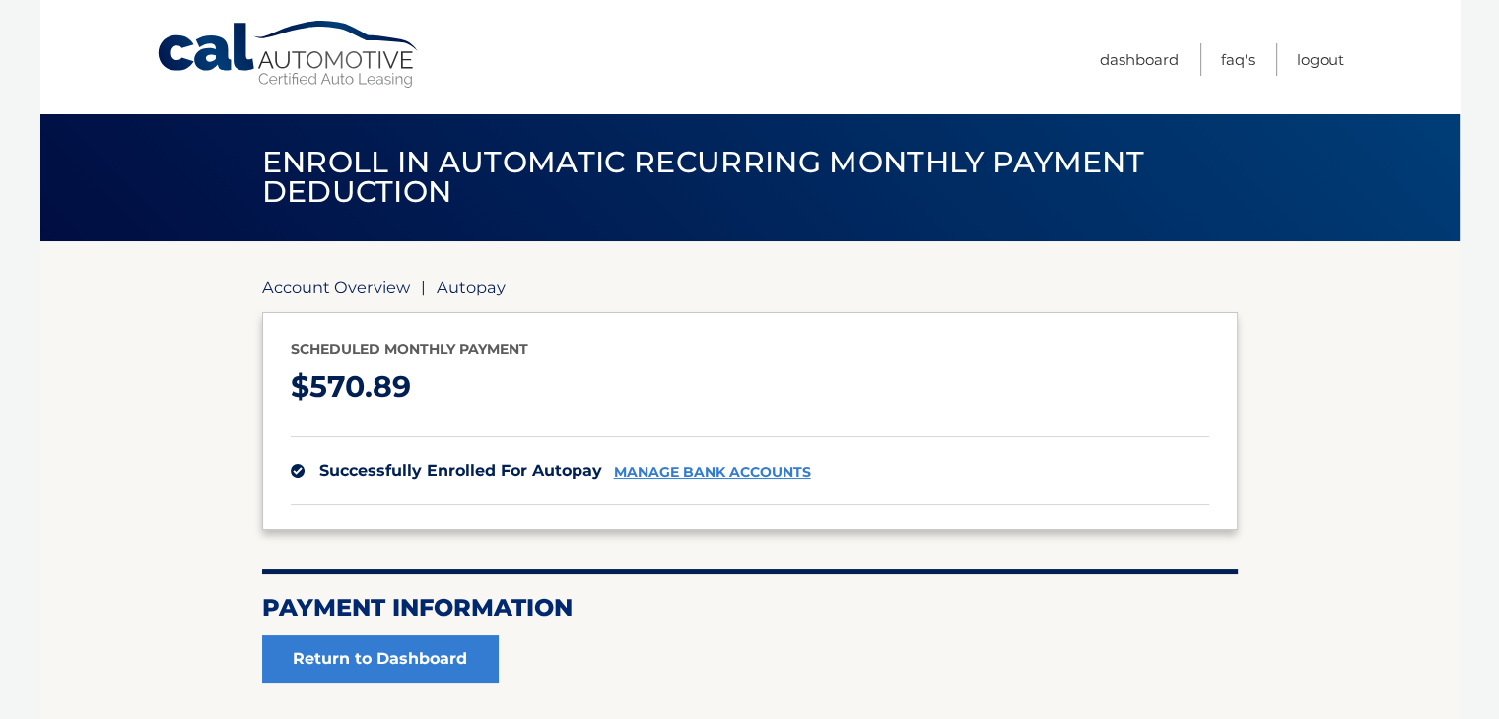
click at [320, 284] on link "Account Overview" at bounding box center [336, 287] width 148 height 20
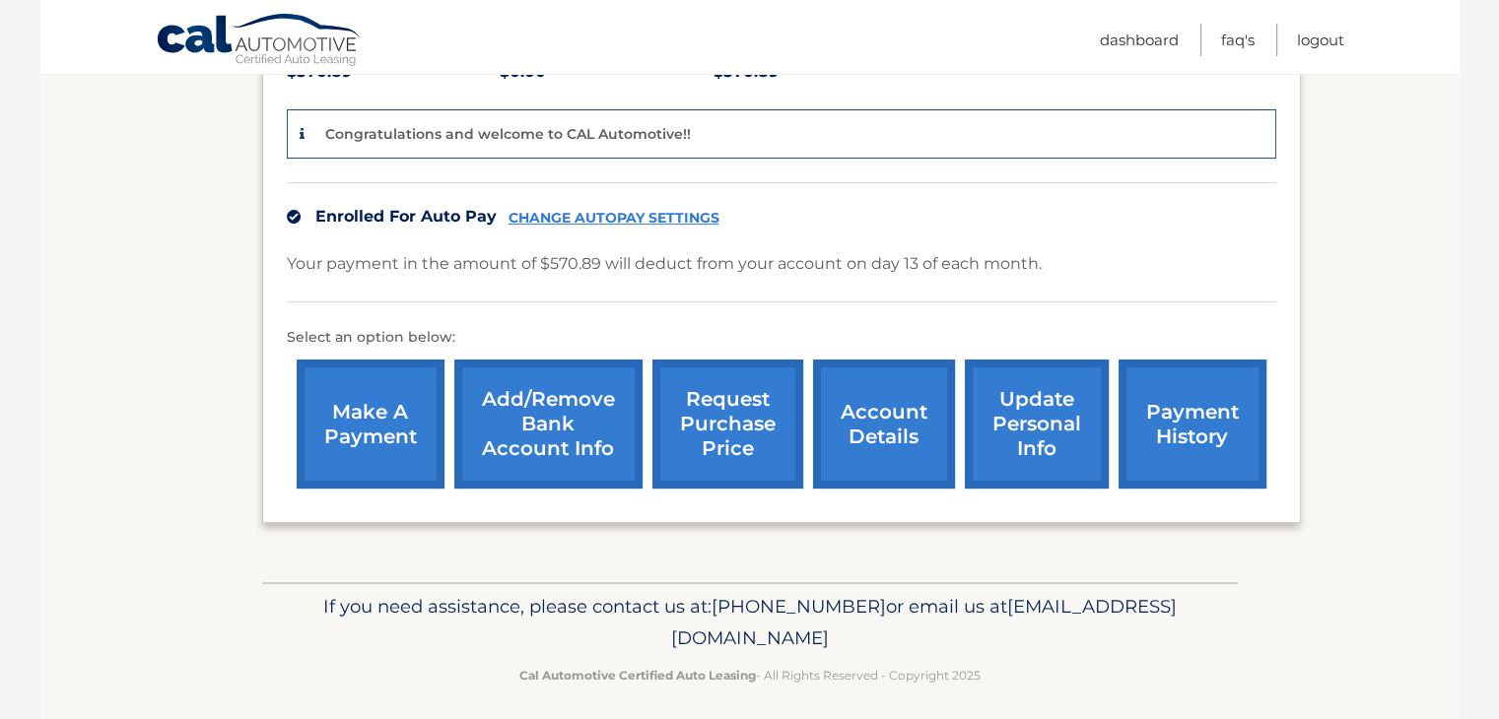
scroll to position [471, 0]
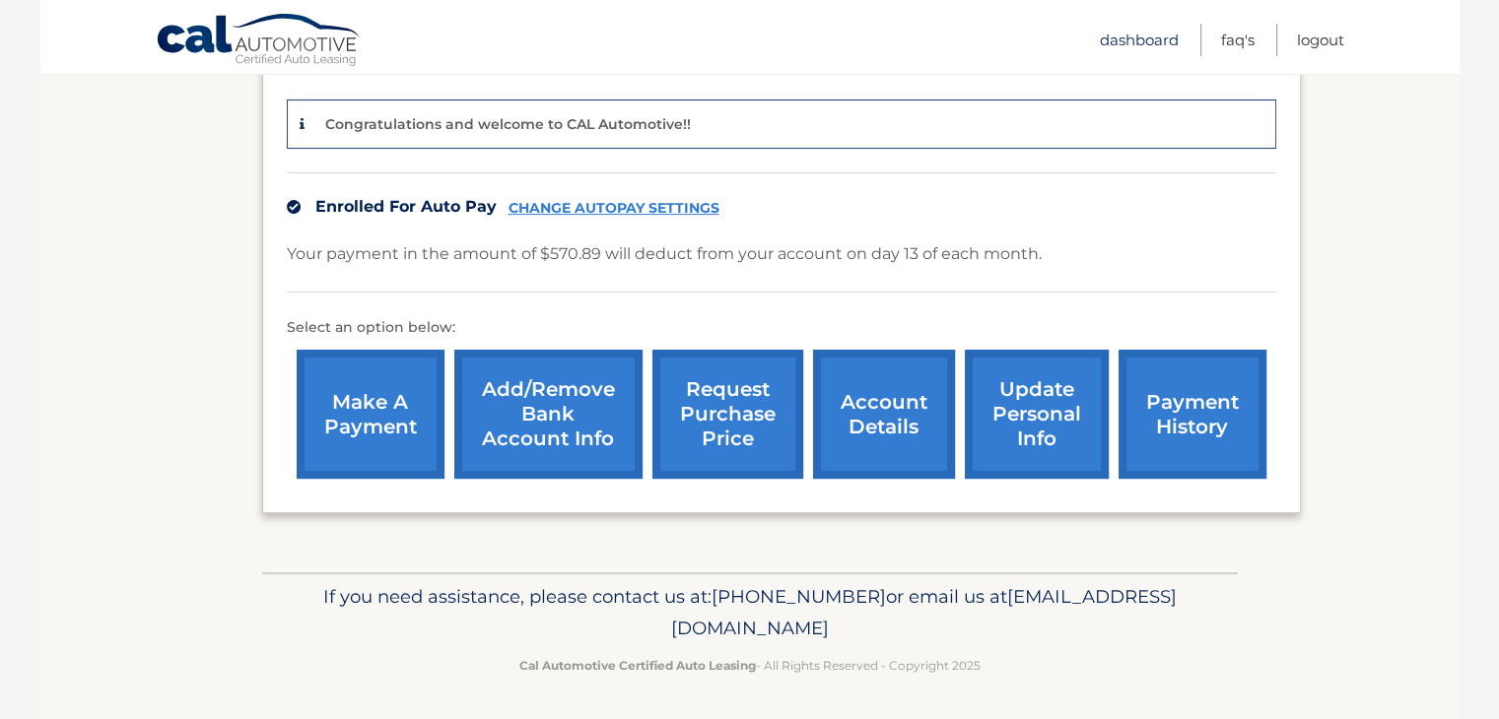
click at [1119, 34] on link "Dashboard" at bounding box center [1139, 40] width 79 height 33
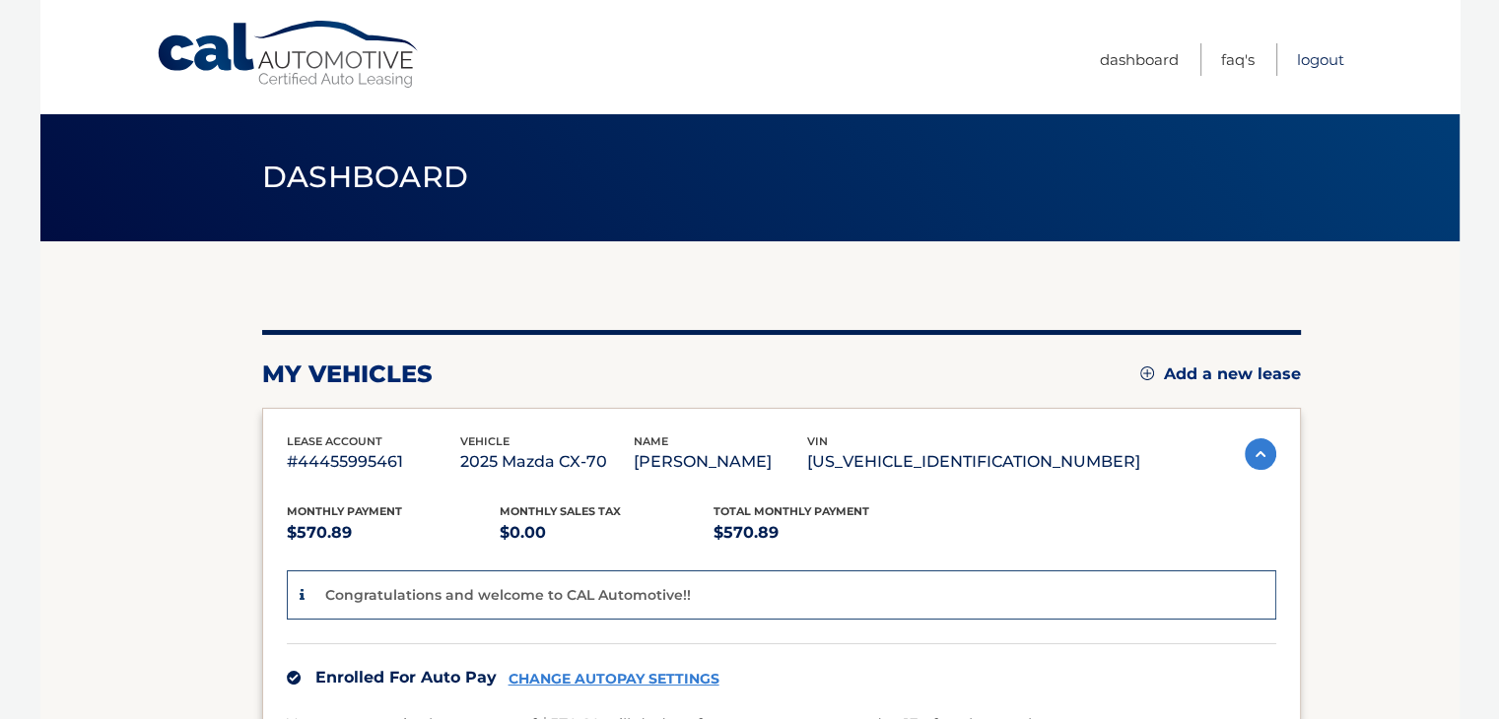
click at [1328, 56] on link "Logout" at bounding box center [1320, 59] width 47 height 33
